Goal: Task Accomplishment & Management: Manage account settings

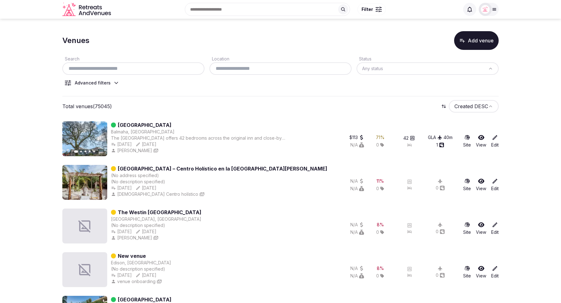
click at [471, 43] on button "Add venue" at bounding box center [476, 40] width 45 height 19
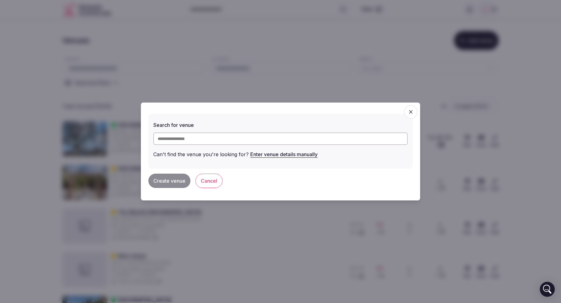
click at [257, 141] on input "text" at bounding box center [280, 138] width 254 height 12
click at [288, 153] on button "Enter venue details manually" at bounding box center [283, 154] width 67 height 14
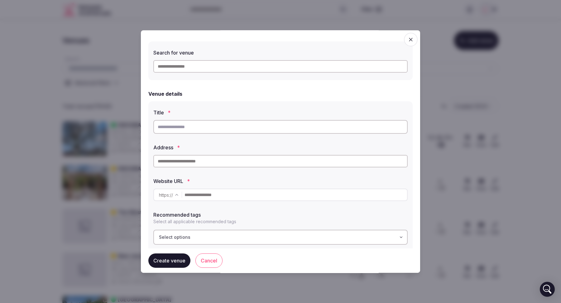
click at [409, 42] on icon "button" at bounding box center [411, 39] width 6 height 6
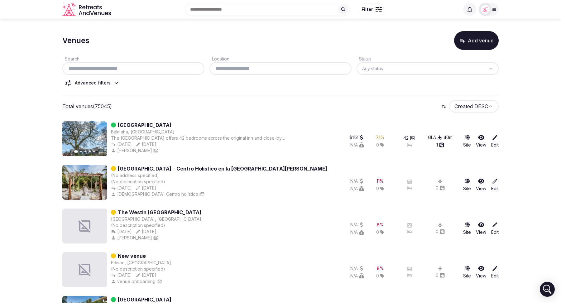
click at [116, 86] on icon at bounding box center [116, 83] width 6 height 6
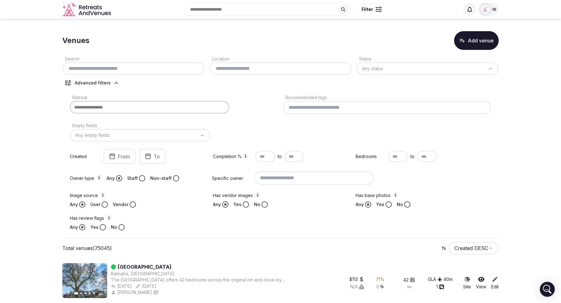
click at [113, 86] on div "Search Location Status Any status Advanced filters Retreat Recommended tags Emp…" at bounding box center [280, 144] width 436 height 188
click at [116, 81] on icon at bounding box center [116, 83] width 6 height 6
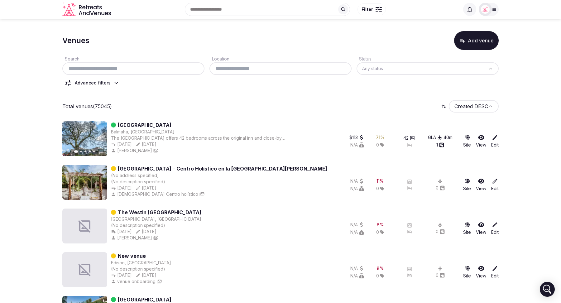
click at [118, 69] on input "text" at bounding box center [133, 68] width 137 height 7
click at [99, 139] on icon "button" at bounding box center [98, 138] width 5 height 5
click at [122, 68] on input "text" at bounding box center [133, 68] width 137 height 7
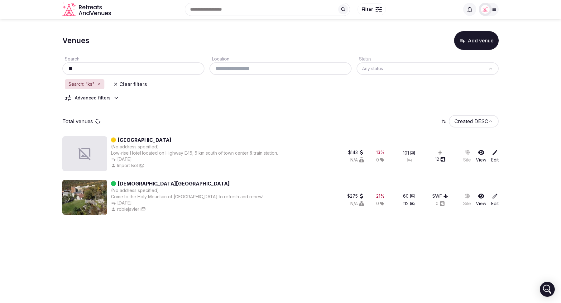
type input "*"
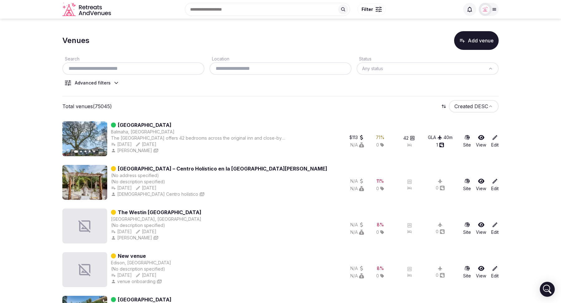
paste input "**********"
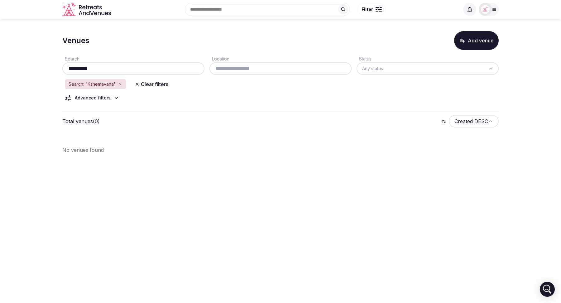
type input "**********"
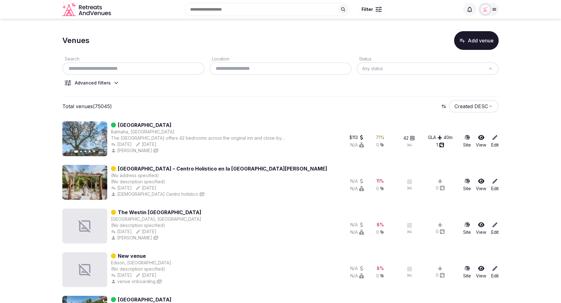
click at [482, 42] on button "Add venue" at bounding box center [476, 40] width 45 height 19
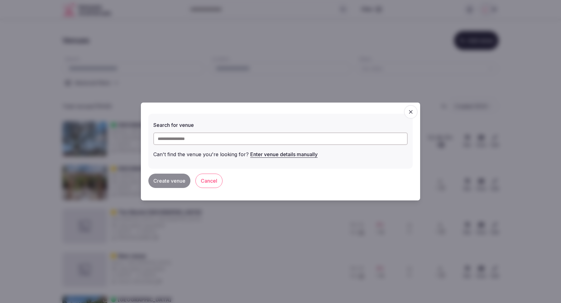
click at [216, 139] on input "text" at bounding box center [280, 138] width 254 height 12
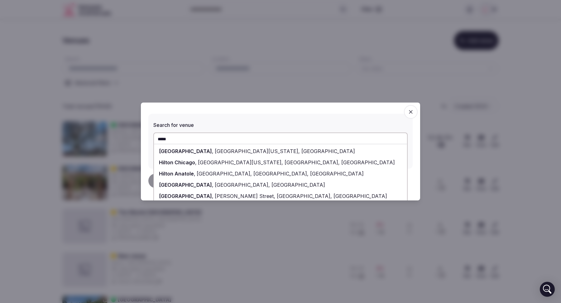
click at [228, 153] on span "6th Avenue, New York, NY" at bounding box center [283, 151] width 141 height 6
type input "**********"
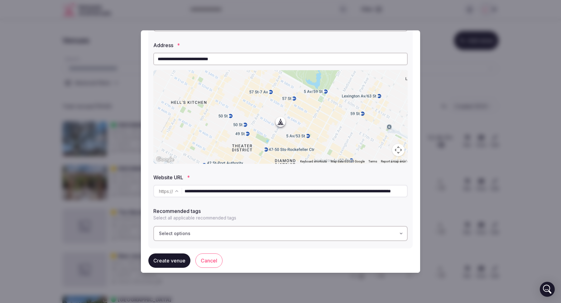
scroll to position [109, 0]
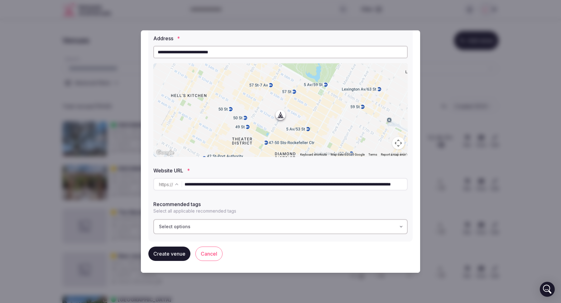
click at [328, 186] on input "**********" at bounding box center [295, 184] width 223 height 12
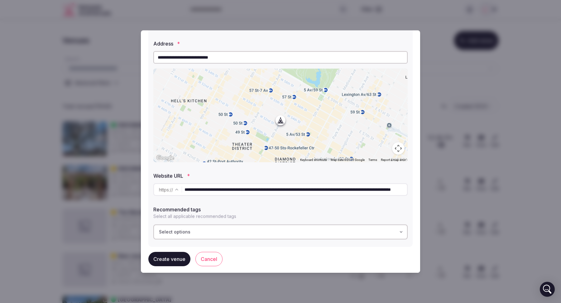
scroll to position [105, 0]
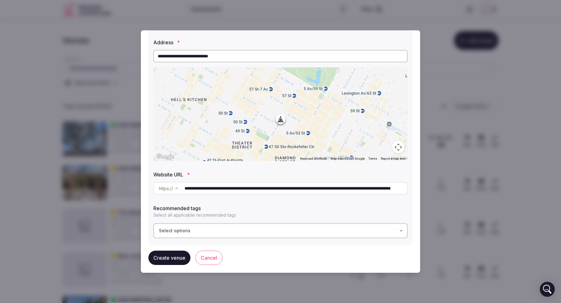
drag, startPoint x: 213, startPoint y: 188, endPoint x: 560, endPoint y: 206, distance: 347.3
click at [382, 190] on input "**********" at bounding box center [295, 188] width 222 height 12
click at [208, 257] on button "Cancel" at bounding box center [208, 258] width 27 height 14
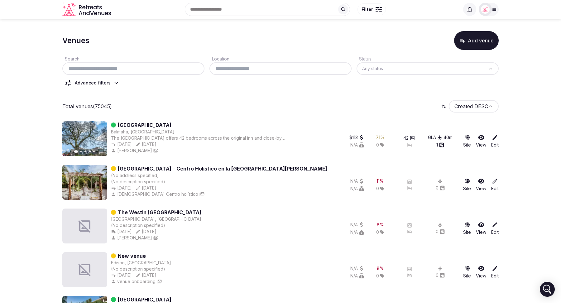
click at [467, 43] on button "Add venue" at bounding box center [476, 40] width 45 height 19
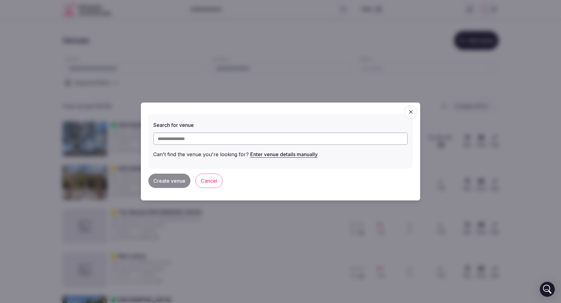
click at [280, 154] on button "Enter venue details manually" at bounding box center [283, 154] width 67 height 14
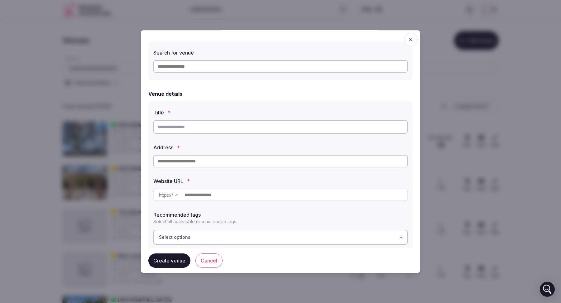
click at [408, 43] on span "button" at bounding box center [411, 40] width 14 height 14
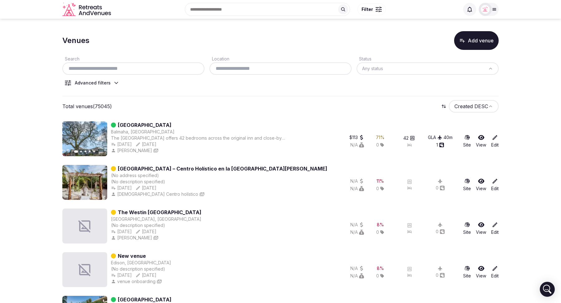
click at [470, 44] on button "Add venue" at bounding box center [476, 40] width 45 height 19
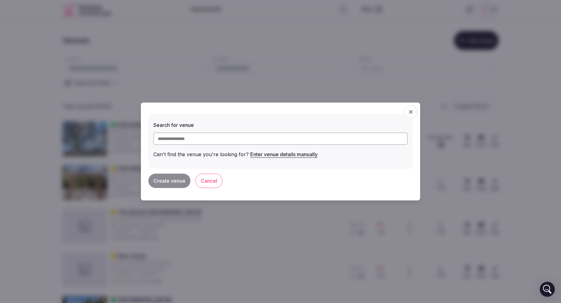
click at [276, 139] on input "text" at bounding box center [280, 138] width 254 height 12
click at [410, 112] on icon "button" at bounding box center [411, 112] width 4 height 4
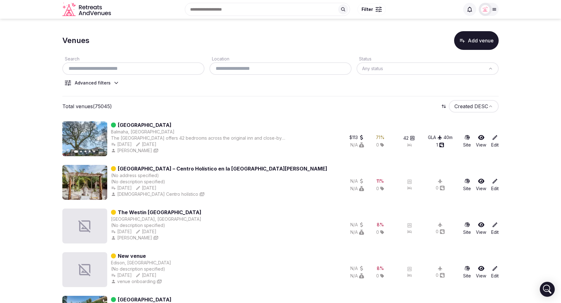
click at [108, 71] on input "text" at bounding box center [133, 68] width 137 height 7
paste input "**********"
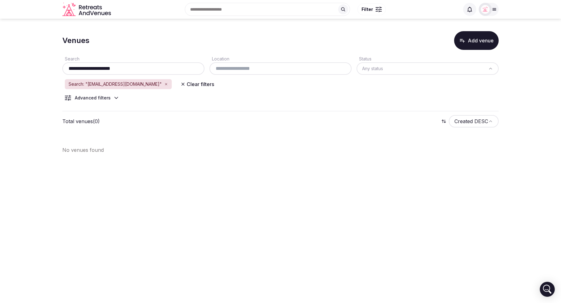
type input "**********"
click at [165, 84] on icon "button" at bounding box center [166, 84] width 2 height 2
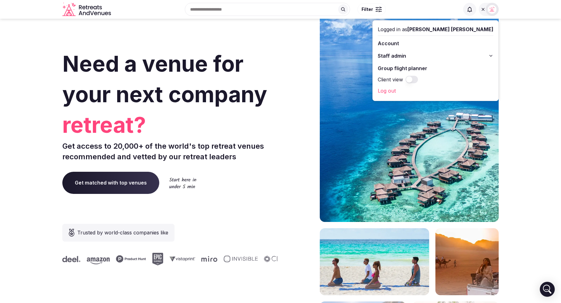
click at [486, 55] on button "Staff admin" at bounding box center [436, 56] width 116 height 10
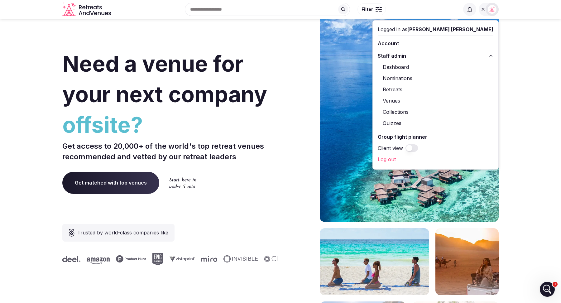
click at [440, 91] on link "Retreats" at bounding box center [436, 89] width 116 height 10
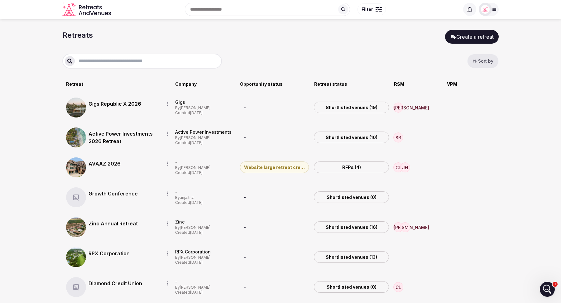
click at [478, 63] on button "Sort by" at bounding box center [482, 61] width 31 height 14
click at [422, 57] on div "Sort by" at bounding box center [280, 61] width 436 height 15
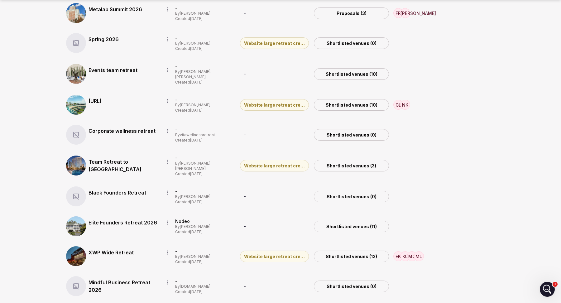
scroll to position [579, 0]
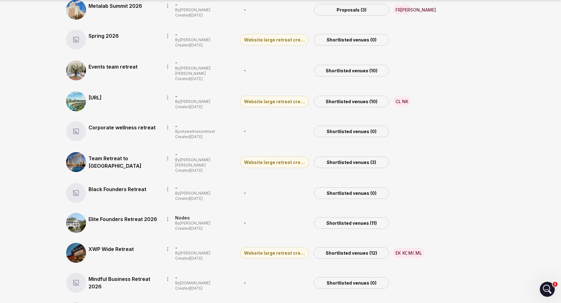
click at [115, 156] on link "Team Retreat to Las Vegas" at bounding box center [124, 162] width 70 height 15
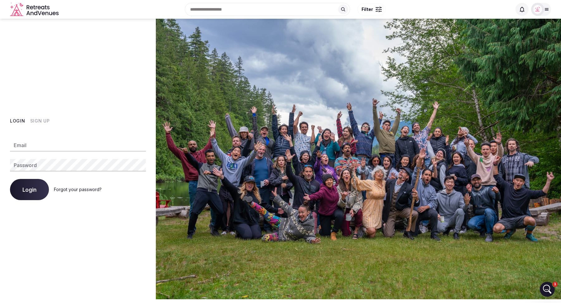
type input "**********"
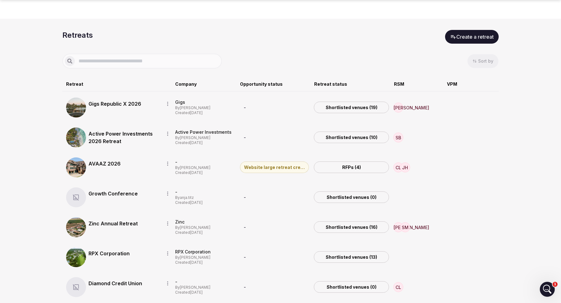
scroll to position [579, 0]
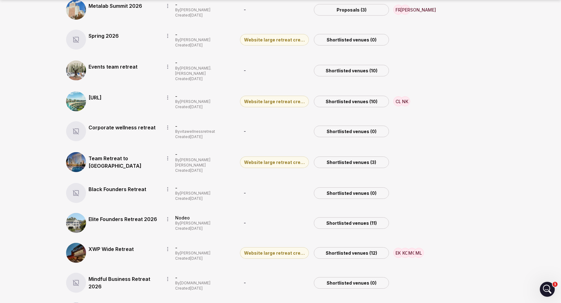
click at [120, 155] on link "Team Retreat to Las Vegas" at bounding box center [124, 162] width 70 height 15
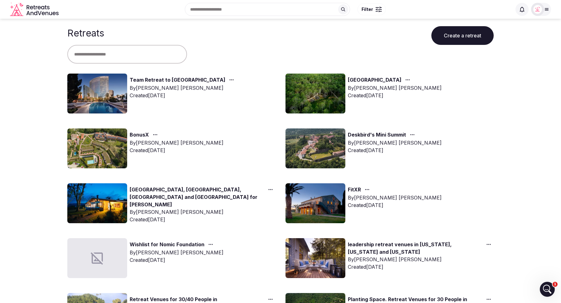
click at [164, 79] on link "Team Retreat to Las Vegas" at bounding box center [178, 80] width 96 height 8
click at [145, 78] on link "Team Retreat to Las Vegas" at bounding box center [178, 80] width 96 height 8
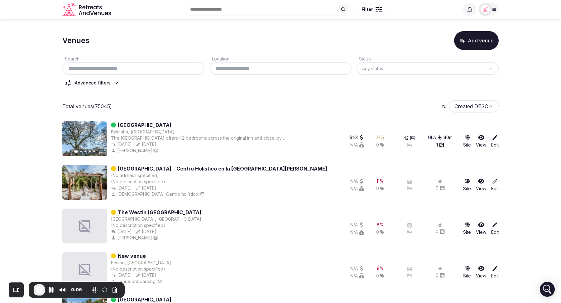
click at [479, 41] on button "Add venue" at bounding box center [476, 40] width 45 height 19
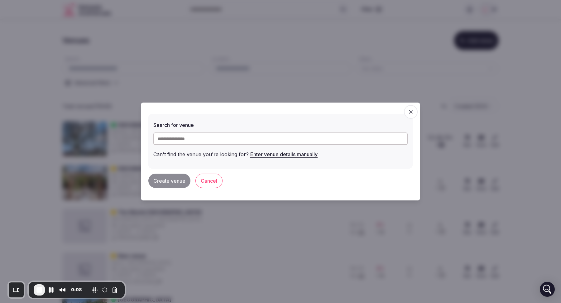
click at [228, 141] on input "text" at bounding box center [280, 138] width 254 height 12
click at [412, 113] on icon "button" at bounding box center [411, 112] width 4 height 4
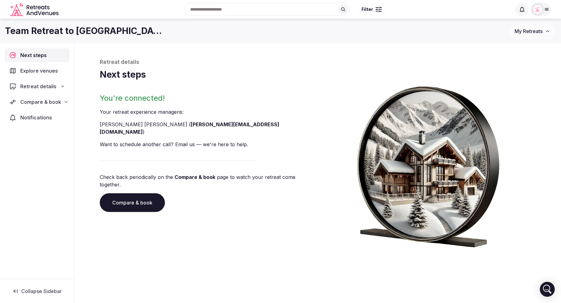
click at [140, 193] on link "Compare & book" at bounding box center [132, 202] width 65 height 19
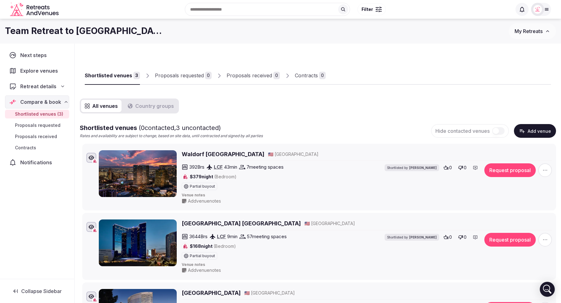
click at [157, 104] on button "Country groups" at bounding box center [151, 106] width 54 height 12
click at [104, 104] on button "All venues" at bounding box center [101, 106] width 41 height 12
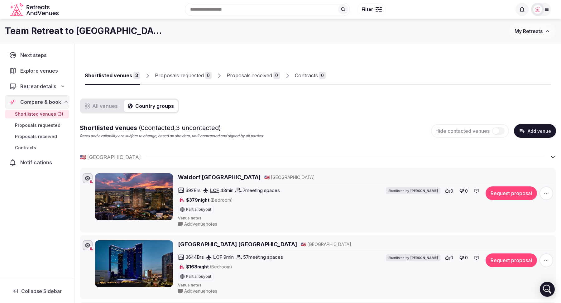
click at [135, 101] on button "Country groups" at bounding box center [151, 106] width 54 height 12
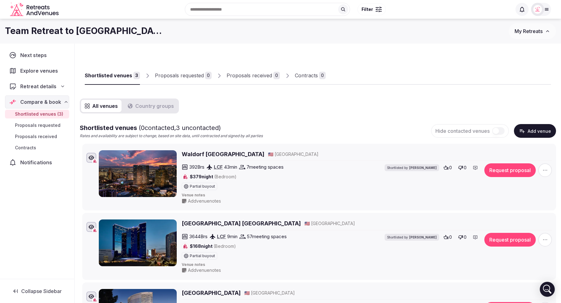
click at [106, 107] on button "All venues" at bounding box center [101, 106] width 41 height 12
click at [529, 128] on button "Add venue" at bounding box center [535, 131] width 42 height 14
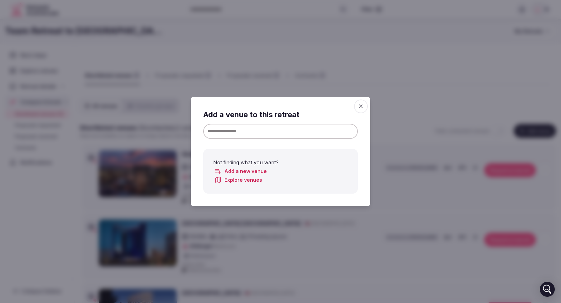
click at [360, 105] on icon "button" at bounding box center [361, 106] width 4 height 4
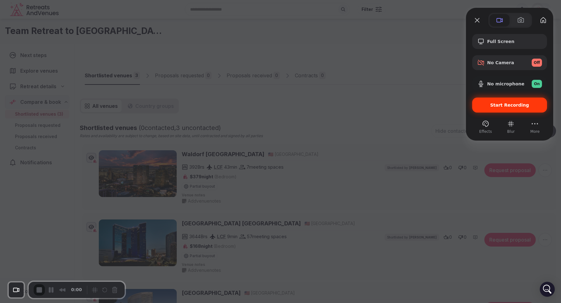
click at [491, 106] on span "Start Recording" at bounding box center [509, 105] width 65 height 5
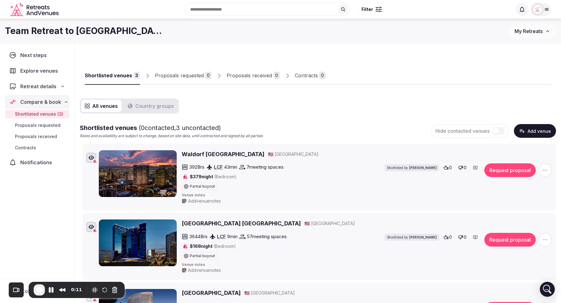
click at [543, 127] on button "Add venue" at bounding box center [535, 131] width 42 height 14
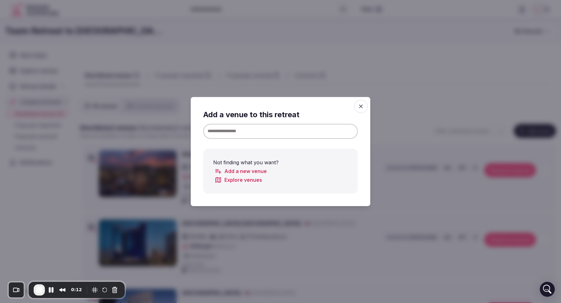
click at [287, 134] on input at bounding box center [280, 131] width 155 height 15
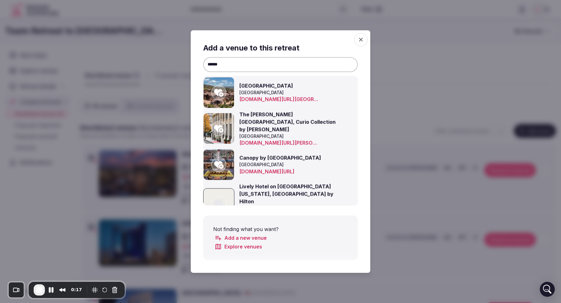
type input "******"
click at [362, 41] on icon "button" at bounding box center [361, 39] width 6 height 6
